Goal: Information Seeking & Learning: Learn about a topic

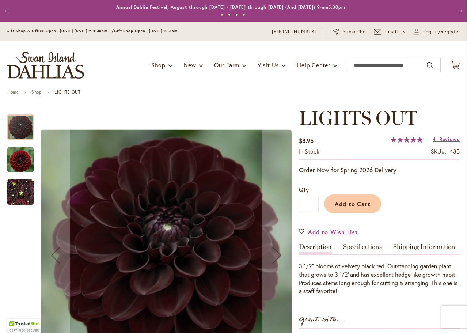
click at [16, 157] on img "LIGHTS OUT" at bounding box center [20, 159] width 26 height 27
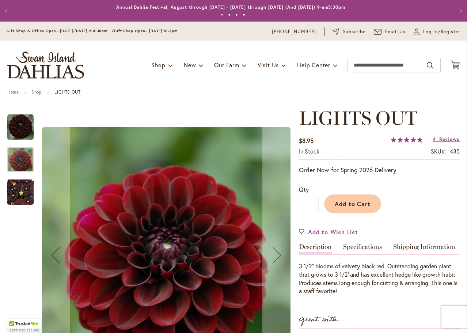
click at [23, 185] on img "LIGHTS OUT" at bounding box center [20, 192] width 26 height 35
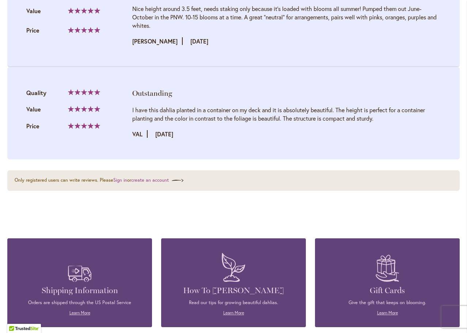
scroll to position [1023, 0]
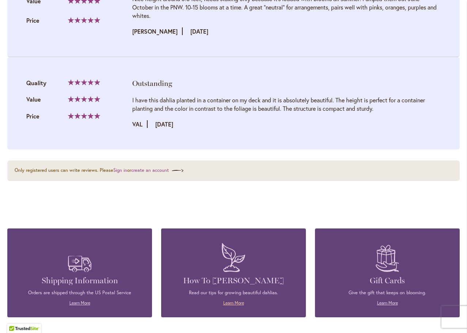
click at [237, 301] on link "Learn More" at bounding box center [233, 302] width 21 height 5
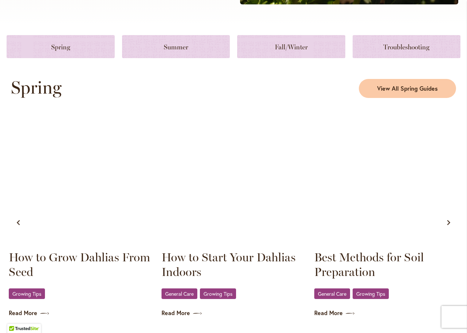
scroll to position [329, 0]
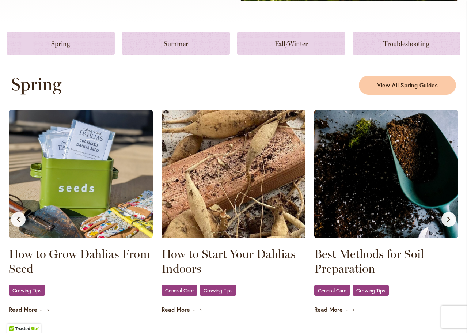
click at [380, 179] on img at bounding box center [386, 174] width 144 height 128
